Goal: Task Accomplishment & Management: Manage account settings

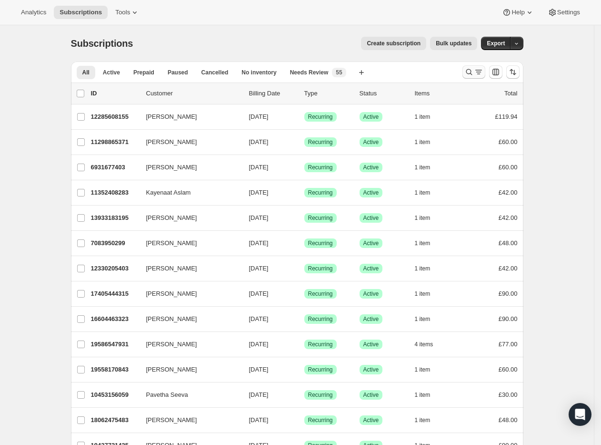
click at [472, 72] on icon "Search and filter results" at bounding box center [469, 72] width 6 height 6
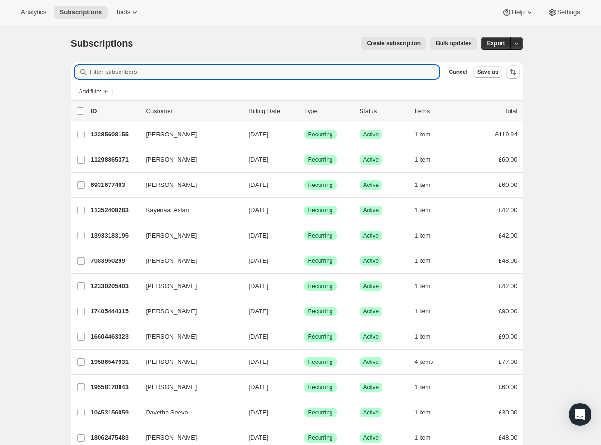
paste input "bridget.j.taylor@gmail.com"
type input "bridget.j.taylor@gmail.com"
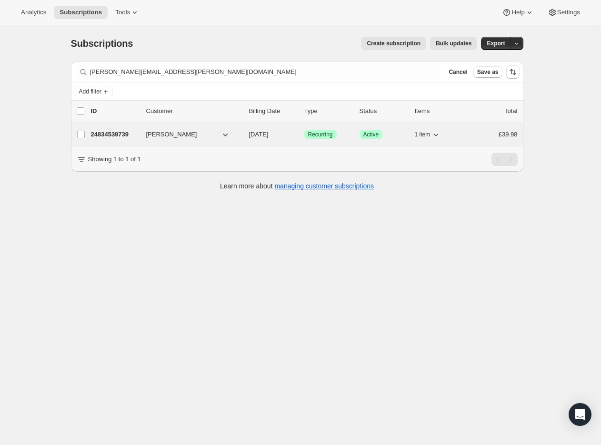
click at [286, 132] on p "10/30/2025" at bounding box center [273, 135] width 48 height 10
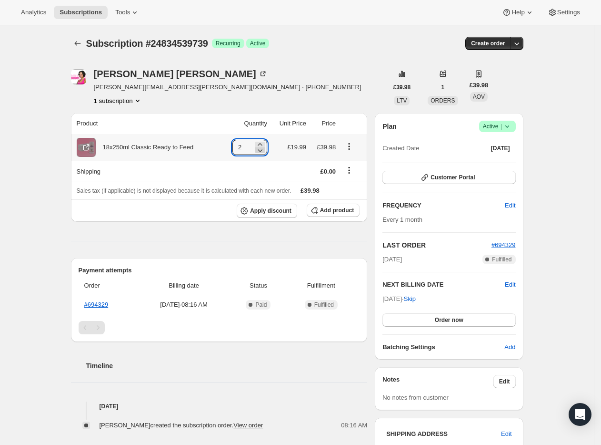
click at [264, 145] on icon at bounding box center [260, 150] width 10 height 10
click at [261, 142] on div at bounding box center [263, 147] width 10 height 11
click at [266, 143] on icon at bounding box center [263, 145] width 10 height 10
click at [265, 143] on icon at bounding box center [260, 145] width 10 height 10
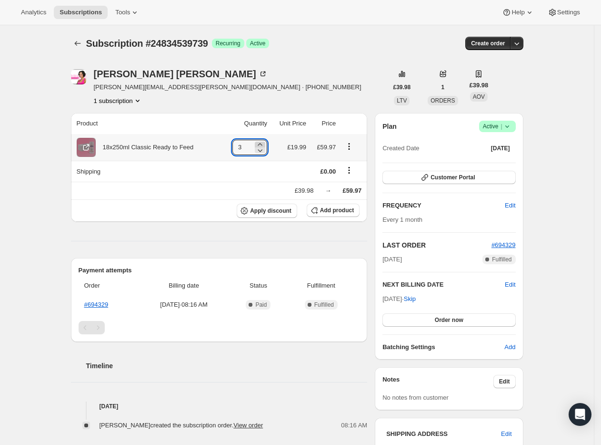
click at [263, 141] on icon at bounding box center [260, 145] width 10 height 10
type input "4"
click at [354, 70] on div "Bridget Taylor bridget.j.taylor@gmail.com · +447305137542 1 subscription" at bounding box center [229, 87] width 317 height 36
click at [264, 147] on icon at bounding box center [260, 150] width 10 height 10
click at [264, 151] on icon at bounding box center [260, 150] width 10 height 10
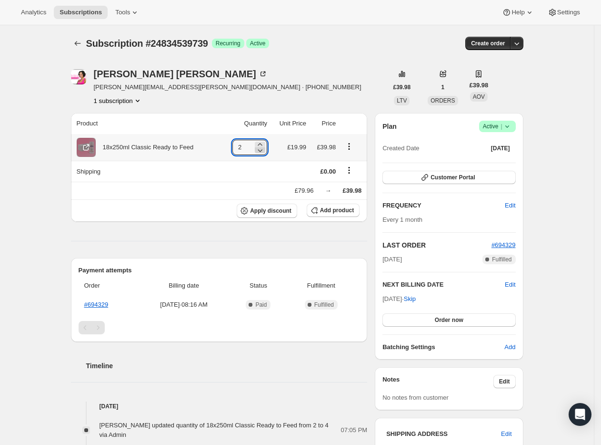
click at [264, 151] on icon at bounding box center [260, 150] width 10 height 10
click at [263, 143] on icon at bounding box center [260, 145] width 10 height 10
type input "2"
click at [443, 315] on button "Order now" at bounding box center [449, 319] width 133 height 13
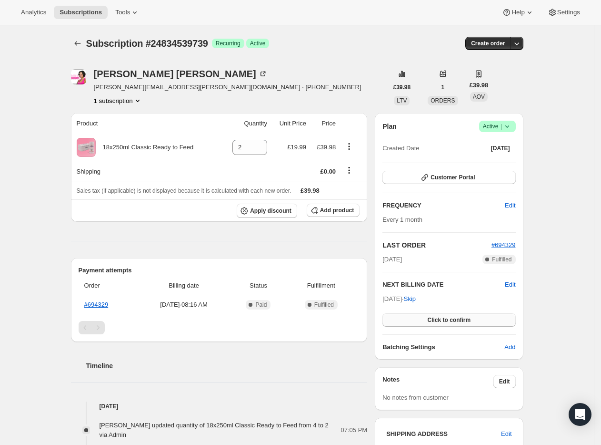
click at [443, 315] on button "Click to confirm" at bounding box center [449, 319] width 133 height 13
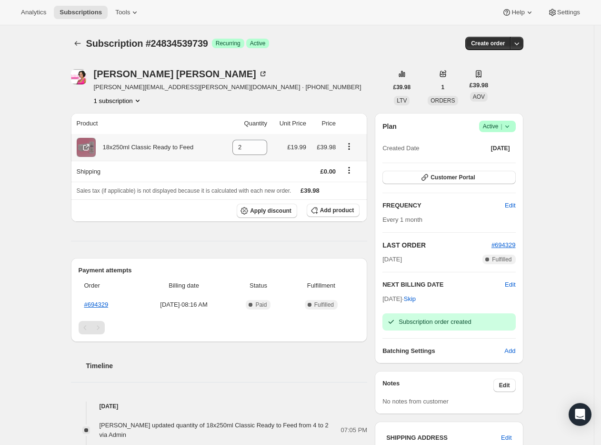
click at [255, 157] on td "2" at bounding box center [246, 147] width 49 height 27
drag, startPoint x: 258, startPoint y: 147, endPoint x: 266, endPoint y: 145, distance: 8.3
click at [258, 146] on icon at bounding box center [260, 150] width 10 height 10
click at [262, 143] on icon at bounding box center [260, 144] width 4 height 2
click at [263, 143] on icon at bounding box center [260, 145] width 10 height 10
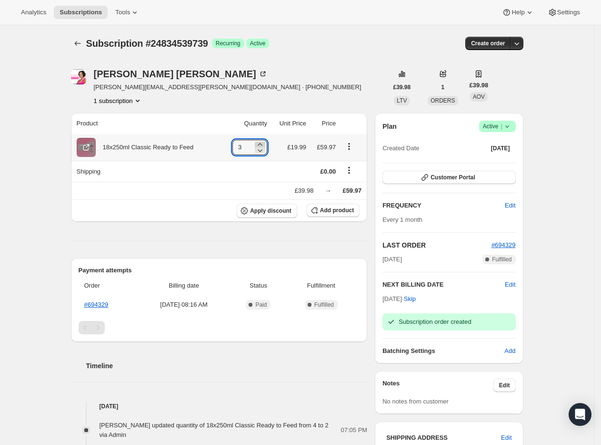
click at [263, 143] on icon at bounding box center [260, 145] width 10 height 10
type input "4"
click at [352, 60] on div "Subscription #24834539739. This page is ready Subscription #24834539739 Success…" at bounding box center [297, 43] width 453 height 36
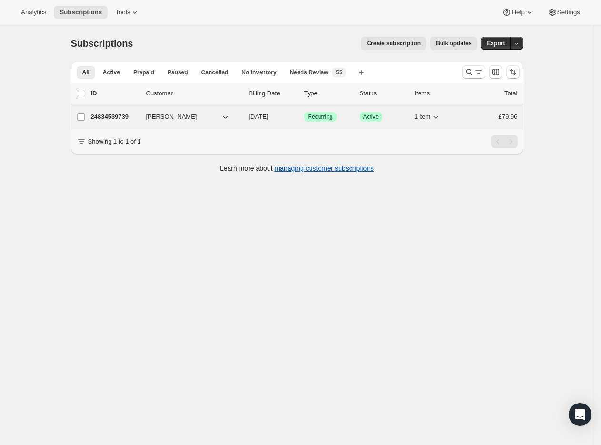
click at [289, 116] on p "[DATE]" at bounding box center [273, 117] width 48 height 10
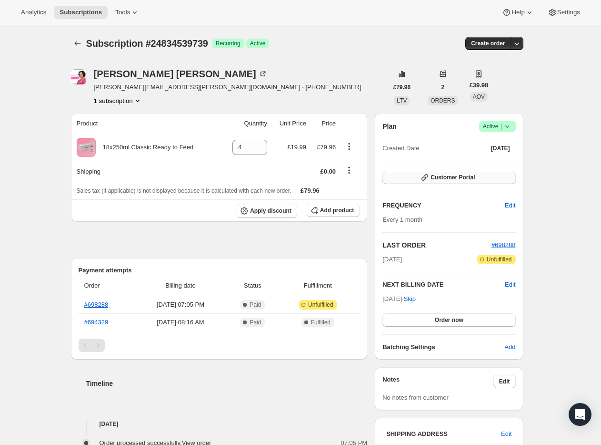
click at [457, 177] on span "Customer Portal" at bounding box center [453, 177] width 44 height 8
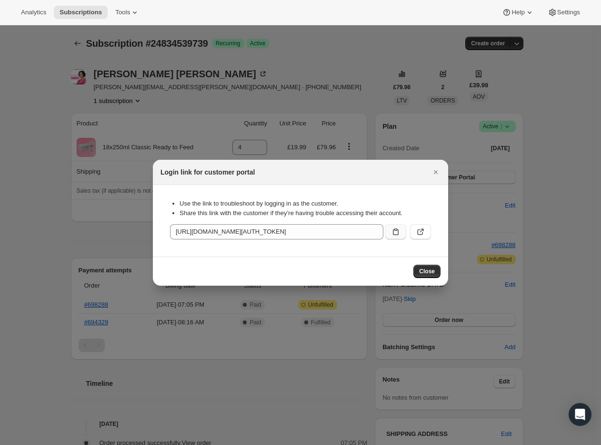
click at [391, 237] on button ":r2q:" at bounding box center [395, 231] width 21 height 15
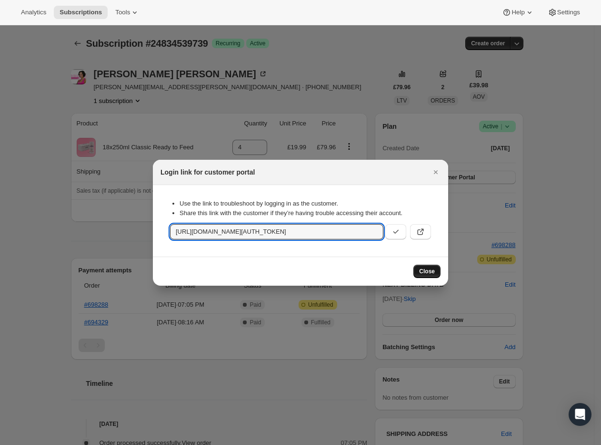
click at [418, 269] on button "Close" at bounding box center [427, 270] width 27 height 13
